Goal: Transaction & Acquisition: Book appointment/travel/reservation

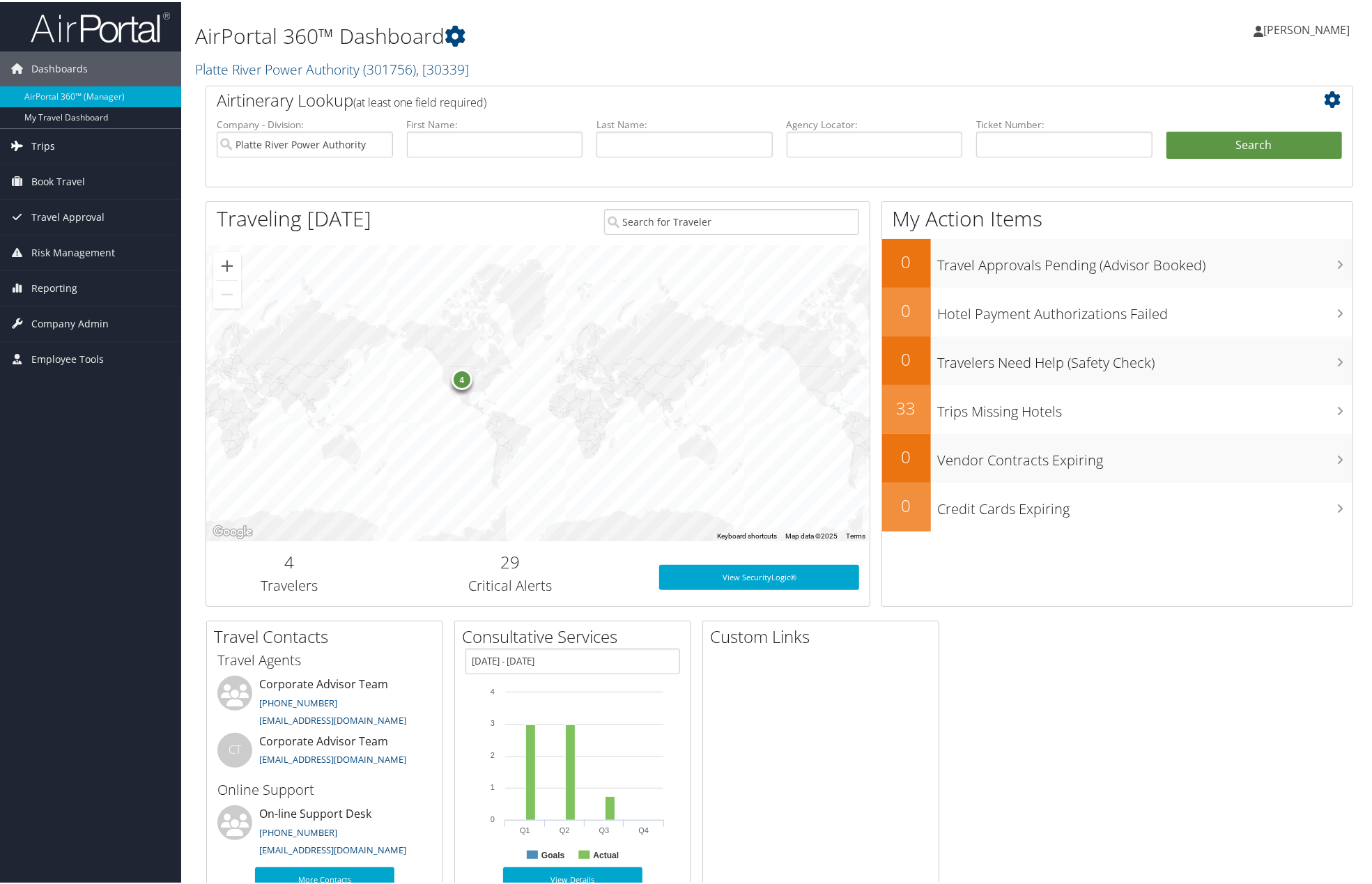
click at [85, 136] on link "Trips" at bounding box center [90, 144] width 181 height 35
click at [77, 135] on link "Trips" at bounding box center [90, 144] width 181 height 35
click at [78, 138] on link "Trips" at bounding box center [90, 144] width 181 height 35
click at [78, 138] on link "Trips" at bounding box center [90, 144] width 181 height 35
click at [85, 193] on link "Book Travel" at bounding box center [90, 180] width 181 height 35
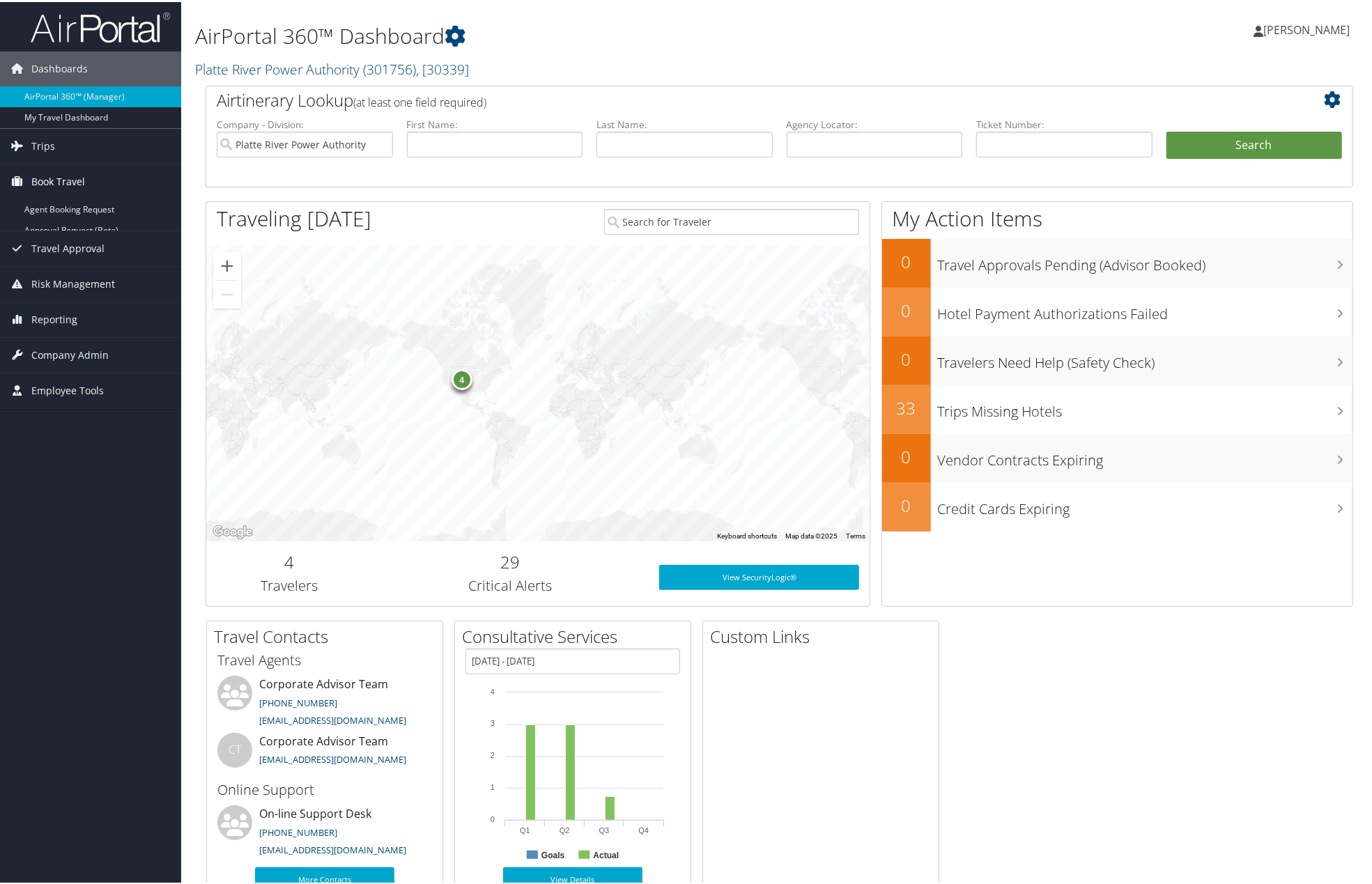
click at [80, 173] on span "Book Travel" at bounding box center [58, 180] width 53 height 35
click at [81, 173] on span "Book Travel" at bounding box center [58, 180] width 53 height 35
click at [94, 246] on link "Book/Manage Online Trips" at bounding box center [90, 249] width 181 height 21
